Goal: Information Seeking & Learning: Learn about a topic

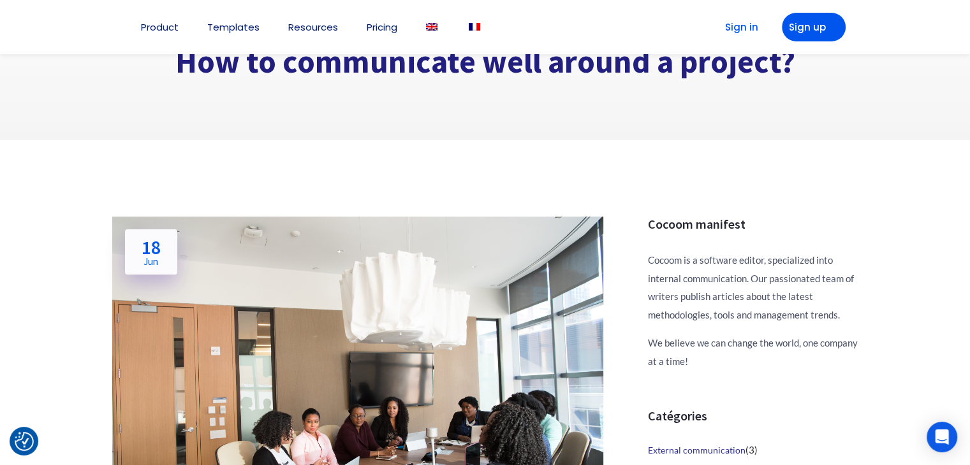
scroll to position [128, 0]
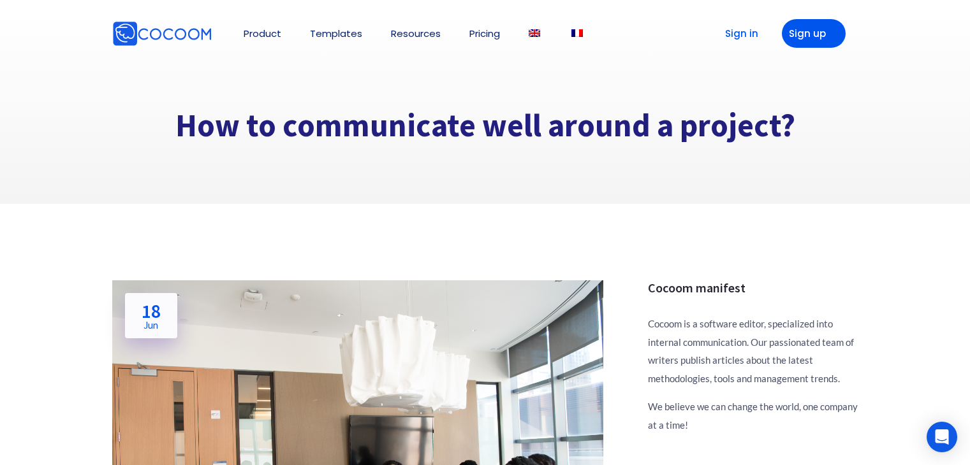
scroll to position [128, 0]
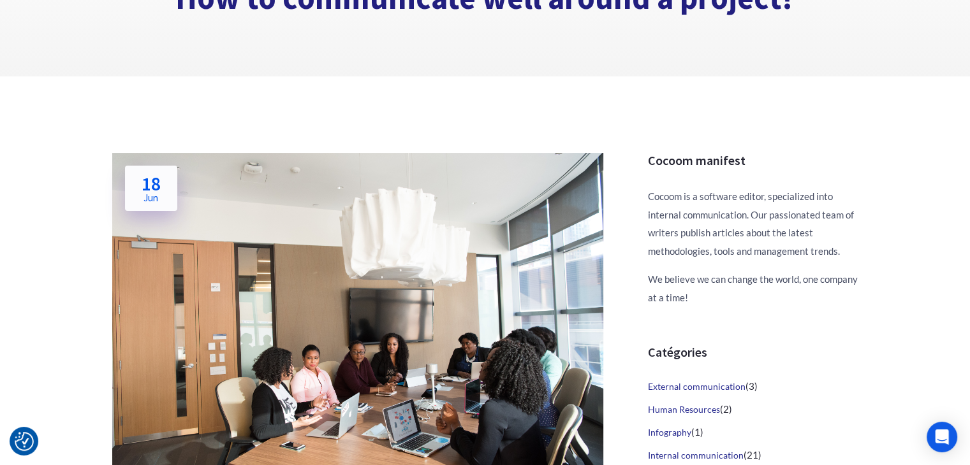
drag, startPoint x: 11, startPoint y: 1, endPoint x: 48, endPoint y: 178, distance: 181.1
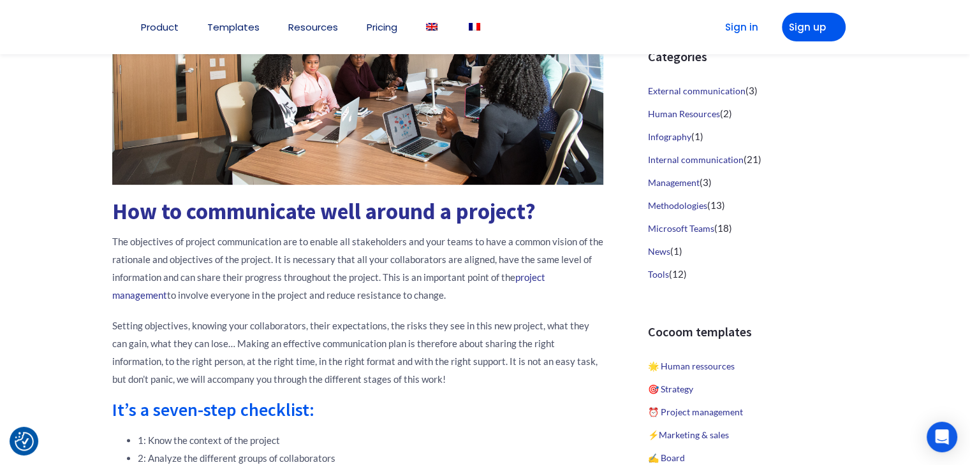
scroll to position [510, 0]
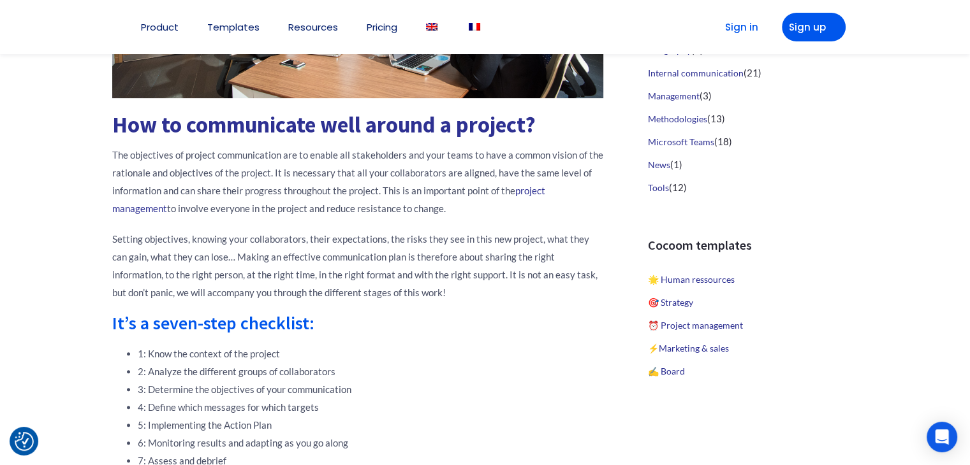
drag, startPoint x: 388, startPoint y: 212, endPoint x: 85, endPoint y: 162, distance: 306.3
copy p "The objectives of project communication are to enable all stakeholders and your…"
click at [247, 240] on p "Setting objectives, knowing your collaborators, their expectations, the risks t…" at bounding box center [357, 265] width 491 height 71
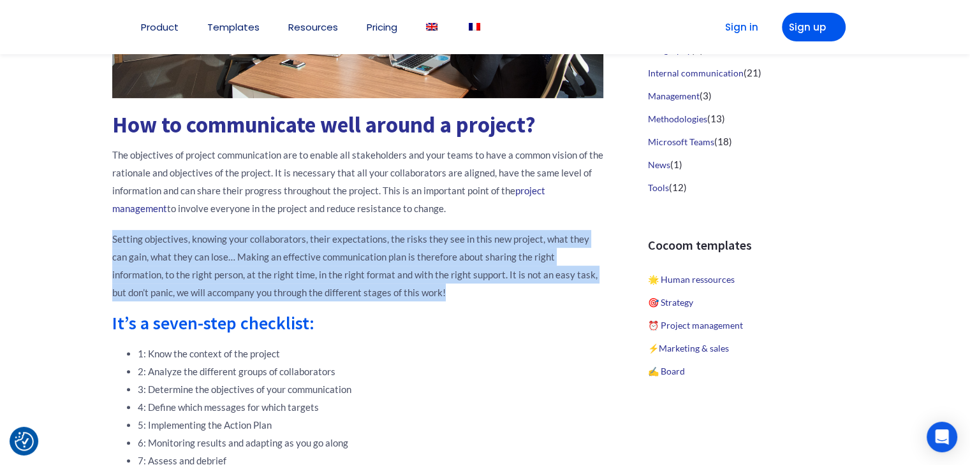
drag, startPoint x: 391, startPoint y: 291, endPoint x: 96, endPoint y: 240, distance: 298.8
copy p "Setting objectives, knowing your collaborators, their expectations, the risks t…"
